Goal: Task Accomplishment & Management: Complete application form

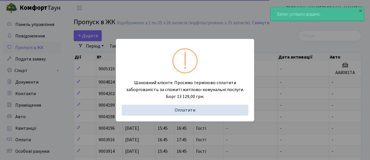
select select "25"
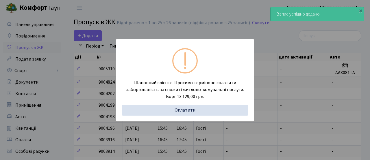
click at [90, 38] on div "Шановний клієнте. Просимо терміново сплатити заборгованість за спожиті житлово-…" at bounding box center [185, 80] width 370 height 160
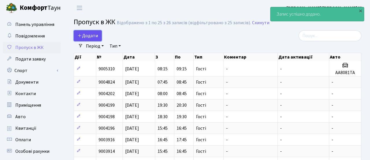
click at [90, 36] on span "Додати" at bounding box center [87, 36] width 21 height 6
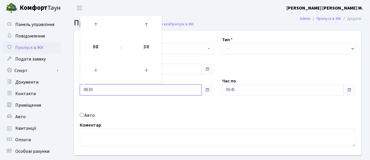
drag, startPoint x: 99, startPoint y: 87, endPoint x: 75, endPoint y: 85, distance: 23.8
click at [75, 85] on div "Час з 08:30 08 : 30 00 01 02 03 04 05 06 07 08 09 10 11 12 13 14 15 16 17 18 19…" at bounding box center [146, 87] width 142 height 18
click at [106, 3] on header "[PERSON_NAME] [PERSON_NAME] [PERSON_NAME] М. Мій обліковий запис Вийти" at bounding box center [185, 8] width 370 height 16
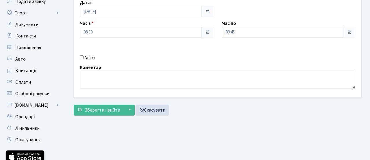
scroll to position [85, 0]
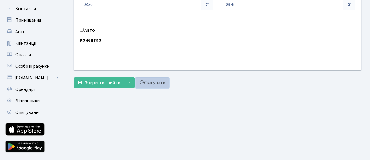
click at [163, 86] on link "Скасувати" at bounding box center [153, 82] width 34 height 11
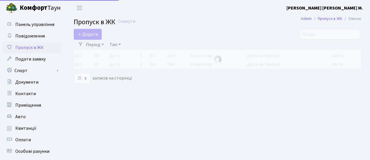
select select "25"
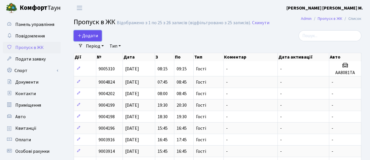
click at [91, 37] on span "Додати" at bounding box center [87, 36] width 21 height 6
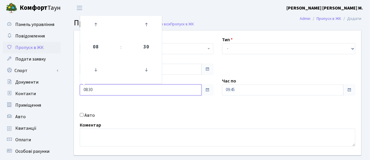
drag, startPoint x: 99, startPoint y: 88, endPoint x: 74, endPoint y: 87, distance: 25.2
click at [74, 88] on div "Квартира <b>КТ</b>&nbsp;&nbsp;&nbsp;&nbsp;7-353 <b>КТ</b>&nbsp;&nbsp;&nbsp;&nbs…" at bounding box center [218, 93] width 296 height 125
type input "09:00"
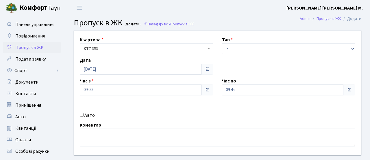
click at [168, 115] on div "Авто" at bounding box center [146, 115] width 142 height 7
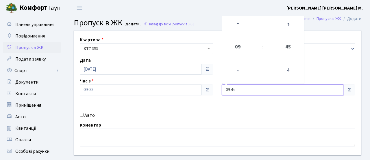
drag, startPoint x: 240, startPoint y: 92, endPoint x: 224, endPoint y: 90, distance: 16.1
click at [224, 90] on input "09:45" at bounding box center [283, 90] width 122 height 11
type input "11:00"
click at [223, 111] on div "Квартира <b>КТ</b>&nbsp;&nbsp;&nbsp;&nbsp;7-353 <b>КТ</b>&nbsp;&nbsp;&nbsp;&nbs…" at bounding box center [218, 93] width 296 height 125
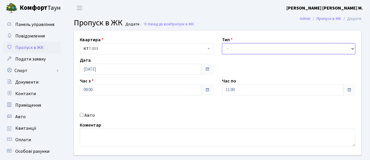
click at [235, 52] on select "- Доставка Таксі Гості Сервіс" at bounding box center [288, 48] width 133 height 11
select select "3"
click at [222, 43] on select "- Доставка Таксі Гості Сервіс" at bounding box center [288, 48] width 133 height 11
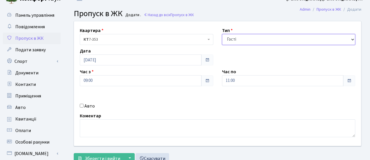
scroll to position [16, 0]
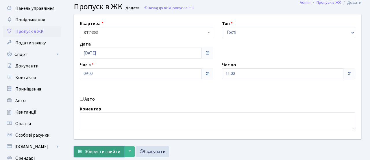
click at [110, 151] on span "Зберегти і вийти" at bounding box center [103, 152] width 36 height 6
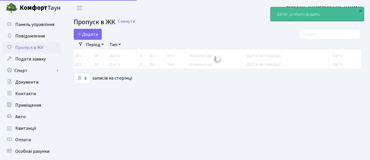
select select "25"
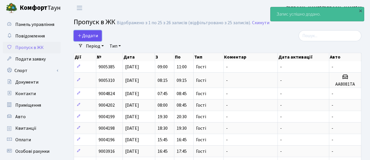
click at [94, 36] on span "Додати" at bounding box center [87, 36] width 21 height 6
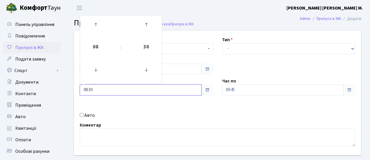
drag, startPoint x: 92, startPoint y: 92, endPoint x: 71, endPoint y: 86, distance: 21.8
click at [71, 87] on div "Квартира <b>КТ</b>&nbsp;&nbsp;&nbsp;&nbsp;7-353 <b>КТ</b>&nbsp;&nbsp;&nbsp;&nbs…" at bounding box center [218, 93] width 296 height 125
type input "11:00"
click at [134, 104] on div "Квартира <b>КТ</b>&nbsp;&nbsp;&nbsp;&nbsp;7-353 <b>КТ</b>&nbsp;&nbsp;&nbsp;&nbs…" at bounding box center [218, 93] width 296 height 125
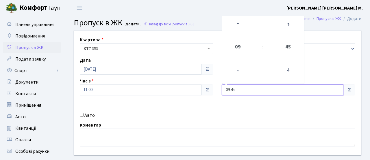
drag, startPoint x: 238, startPoint y: 92, endPoint x: 216, endPoint y: 93, distance: 21.7
click at [218, 92] on div "Час по 09:45 09 : 45 00 01 02 03 04 05 06 07 08 09 10 11 12 13 14 15 16 17 18 1…" at bounding box center [289, 87] width 142 height 18
type input "13:00"
drag, startPoint x: 214, startPoint y: 105, endPoint x: 219, endPoint y: 94, distance: 12.4
click at [214, 105] on div "Квартира <b>КТ</b>&nbsp;&nbsp;&nbsp;&nbsp;7-353 <b>КТ</b>&nbsp;&nbsp;&nbsp;&nbs…" at bounding box center [218, 93] width 296 height 125
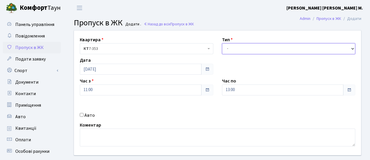
click at [231, 49] on select "- Доставка Таксі Гості Сервіс" at bounding box center [288, 48] width 133 height 11
select select "3"
click at [222, 43] on select "- Доставка Таксі Гості Сервіс" at bounding box center [288, 48] width 133 height 11
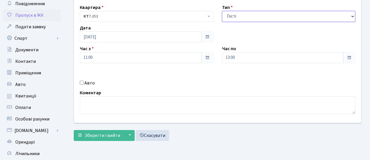
scroll to position [33, 0]
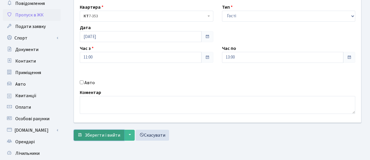
click at [96, 136] on span "Зберегти і вийти" at bounding box center [103, 135] width 36 height 6
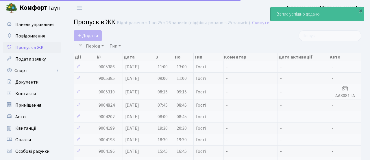
select select "25"
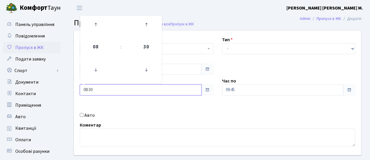
drag, startPoint x: 99, startPoint y: 93, endPoint x: 79, endPoint y: 92, distance: 20.2
click at [79, 92] on div "Час з 08:30 08 : 30 00 01 02 03 04 05 06 07 08 09 10 11 12 13 14 15 16 17 18 19…" at bounding box center [146, 87] width 142 height 18
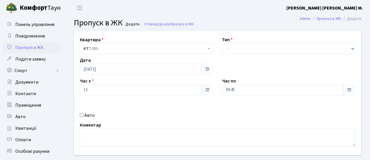
type input "13:00"
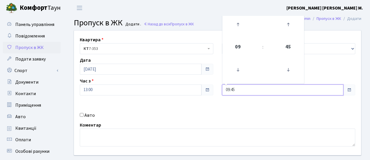
drag, startPoint x: 240, startPoint y: 88, endPoint x: 198, endPoint y: 90, distance: 41.6
click at [201, 90] on div "Квартира <b>КТ</b>&nbsp;&nbsp;&nbsp;&nbsp;7-353 <b>КТ</b>&nbsp;&nbsp;&nbsp;&nbs…" at bounding box center [218, 93] width 296 height 125
type input "15:00"
click at [203, 103] on div "Квартира <b>КТ</b>&nbsp;&nbsp;&nbsp;&nbsp;7-353 <b>КТ</b>&nbsp;&nbsp;&nbsp;&nbs…" at bounding box center [218, 93] width 296 height 125
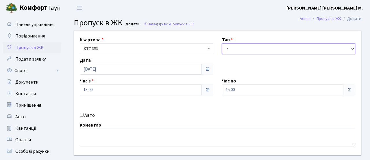
click at [235, 46] on select "- Доставка Таксі Гості Сервіс" at bounding box center [288, 48] width 133 height 11
select select "3"
click at [222, 43] on select "- Доставка Таксі Гості Сервіс" at bounding box center [288, 48] width 133 height 11
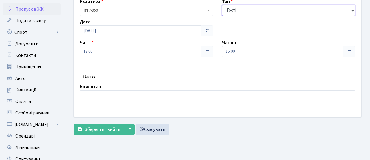
scroll to position [42, 0]
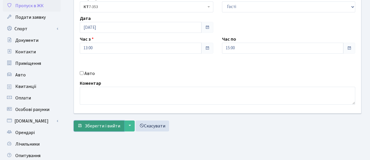
click at [115, 123] on button "Зберегти і вийти" at bounding box center [99, 126] width 50 height 11
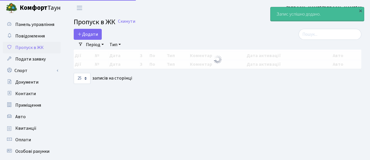
select select "25"
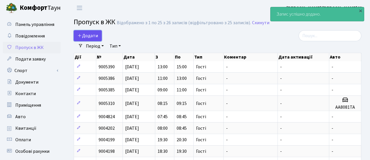
click at [93, 36] on span "Додати" at bounding box center [87, 36] width 21 height 6
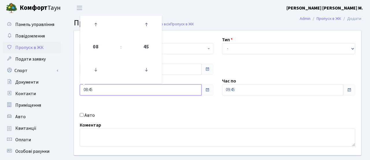
drag, startPoint x: 94, startPoint y: 88, endPoint x: 72, endPoint y: 89, distance: 21.7
click at [73, 88] on div "Квартира <b>КТ</b>&nbsp;&nbsp;&nbsp;&nbsp;7-353 <b>КТ</b>&nbsp;&nbsp;&nbsp;&nbs…" at bounding box center [218, 93] width 296 height 125
type input "15:00"
drag, startPoint x: 141, startPoint y: 103, endPoint x: 200, endPoint y: 90, distance: 60.2
click at [142, 103] on div "Квартира <b>КТ</b>&nbsp;&nbsp;&nbsp;&nbsp;7-353 <b>КТ</b>&nbsp;&nbsp;&nbsp;&nbs…" at bounding box center [218, 93] width 296 height 125
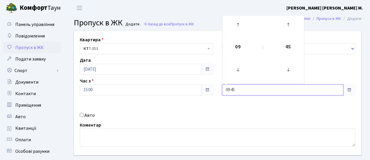
drag, startPoint x: 242, startPoint y: 87, endPoint x: 207, endPoint y: 88, distance: 35.0
click at [216, 88] on div "Квартира <b>КТ</b>&nbsp;&nbsp;&nbsp;&nbsp;7-353 <b>КТ</b>&nbsp;&nbsp;&nbsp;&nbs…" at bounding box center [218, 93] width 296 height 125
type input "17:00"
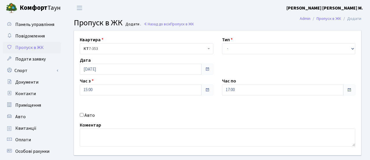
click at [225, 99] on div "Квартира <b>КТ</b>&nbsp;&nbsp;&nbsp;&nbsp;7-353 <b>КТ</b>&nbsp;&nbsp;&nbsp;&nbs…" at bounding box center [218, 93] width 296 height 125
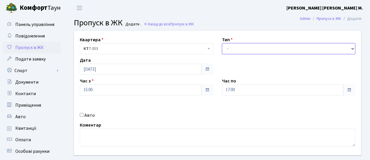
click at [242, 46] on select "- Доставка Таксі Гості Сервіс" at bounding box center [288, 48] width 133 height 11
select select "3"
click at [222, 43] on select "- Доставка Таксі Гості Сервіс" at bounding box center [288, 48] width 133 height 11
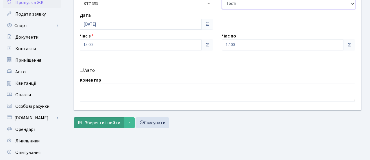
scroll to position [47, 0]
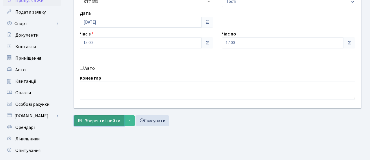
click at [103, 117] on button "Зберегти і вийти" at bounding box center [99, 121] width 50 height 11
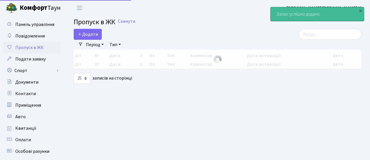
select select "25"
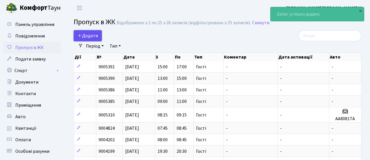
click at [88, 33] on span "Додати" at bounding box center [87, 36] width 21 height 6
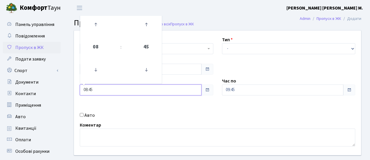
drag, startPoint x: 94, startPoint y: 89, endPoint x: 69, endPoint y: 90, distance: 24.6
click at [67, 90] on div "Квартира <b>КТ</b>&nbsp;&nbsp;&nbsp;&nbsp;7-353 <b>КТ</b>&nbsp;&nbsp;&nbsp;&nbs…" at bounding box center [217, 103] width 305 height 146
type input "17:00"
click at [158, 109] on div "Квартира <b>КТ</b>&nbsp;&nbsp;&nbsp;&nbsp;7-353 <b>КТ</b>&nbsp;&nbsp;&nbsp;&nbs…" at bounding box center [218, 93] width 296 height 125
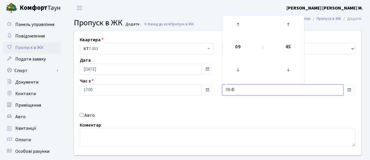
drag, startPoint x: 214, startPoint y: 88, endPoint x: 201, endPoint y: 88, distance: 13.6
click at [203, 88] on div "Квартира <b>КТ</b>&nbsp;&nbsp;&nbsp;&nbsp;7-353 <b>КТ</b>&nbsp;&nbsp;&nbsp;&nbs…" at bounding box center [218, 93] width 296 height 125
type input "19:00"
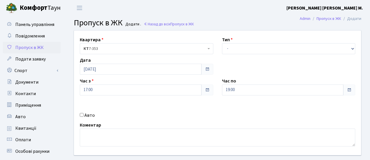
drag, startPoint x: 218, startPoint y: 102, endPoint x: 235, endPoint y: 64, distance: 42.3
click at [218, 102] on div "Квартира <b>КТ</b>&nbsp;&nbsp;&nbsp;&nbsp;7-353 <b>КТ</b>&nbsp;&nbsp;&nbsp;&nbs…" at bounding box center [218, 93] width 296 height 125
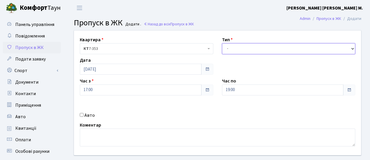
click at [237, 48] on select "- Доставка Таксі Гості Сервіс" at bounding box center [288, 48] width 133 height 11
select select "3"
click at [222, 43] on select "- Доставка Таксі Гості Сервіс" at bounding box center [288, 48] width 133 height 11
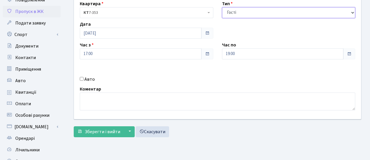
scroll to position [38, 0]
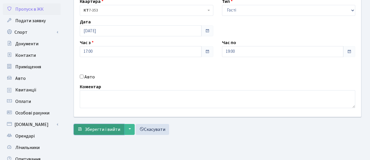
click at [98, 130] on span "Зберегти і вийти" at bounding box center [103, 130] width 36 height 6
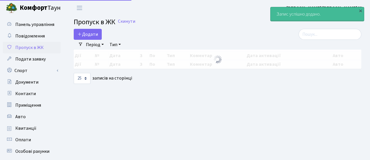
select select "25"
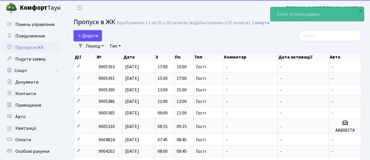
click at [90, 34] on span "Додати" at bounding box center [87, 36] width 21 height 6
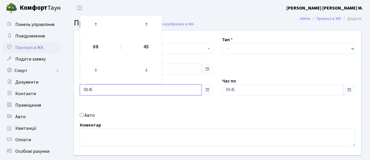
drag, startPoint x: 93, startPoint y: 90, endPoint x: 116, endPoint y: 91, distance: 22.8
click at [80, 89] on input "08:45" at bounding box center [141, 90] width 122 height 11
type input "19:00"
click at [150, 106] on div "Квартира <b>КТ</b>&nbsp;&nbsp;&nbsp;&nbsp;7-353 <b>КТ</b>&nbsp;&nbsp;&nbsp;&nbs…" at bounding box center [218, 93] width 296 height 125
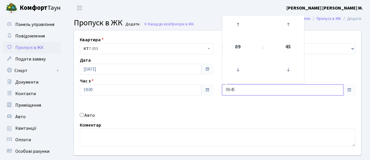
drag, startPoint x: 211, startPoint y: 89, endPoint x: 206, endPoint y: 88, distance: 4.6
click at [206, 88] on div "Квартира <b>КТ</b>&nbsp;&nbsp;&nbsp;&nbsp;7-353 <b>КТ</b>&nbsp;&nbsp;&nbsp;&nbs…" at bounding box center [218, 93] width 296 height 125
type input "21:00"
click at [206, 98] on div "Квартира <b>КТ</b>&nbsp;&nbsp;&nbsp;&nbsp;7-353 <b>КТ</b>&nbsp;&nbsp;&nbsp;&nbs…" at bounding box center [218, 93] width 296 height 125
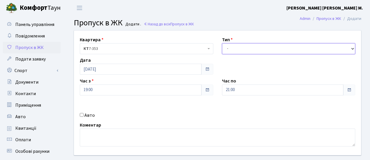
click at [233, 49] on select "- Доставка Таксі Гості Сервіс" at bounding box center [288, 48] width 133 height 11
select select "3"
click at [222, 43] on select "- Доставка Таксі Гості Сервіс" at bounding box center [288, 48] width 133 height 11
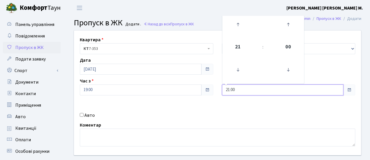
drag, startPoint x: 238, startPoint y: 88, endPoint x: 244, endPoint y: 92, distance: 7.2
click at [240, 90] on input "21:00" at bounding box center [283, 90] width 122 height 11
type input "21:30"
click at [204, 105] on div "Квартира <b>КТ</b>&nbsp;&nbsp;&nbsp;&nbsp;7-353 <b>КТ</b>&nbsp;&nbsp;&nbsp;&nbs…" at bounding box center [218, 93] width 296 height 125
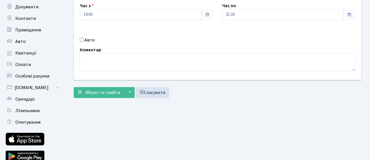
scroll to position [100, 0]
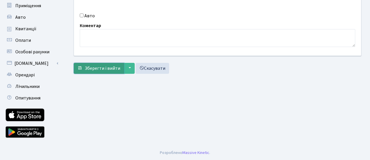
click at [108, 70] on span "Зберегти і вийти" at bounding box center [103, 68] width 36 height 6
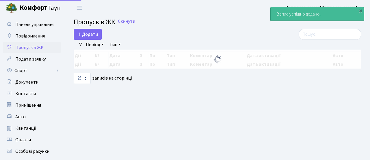
select select "25"
